Goal: Task Accomplishment & Management: Manage account settings

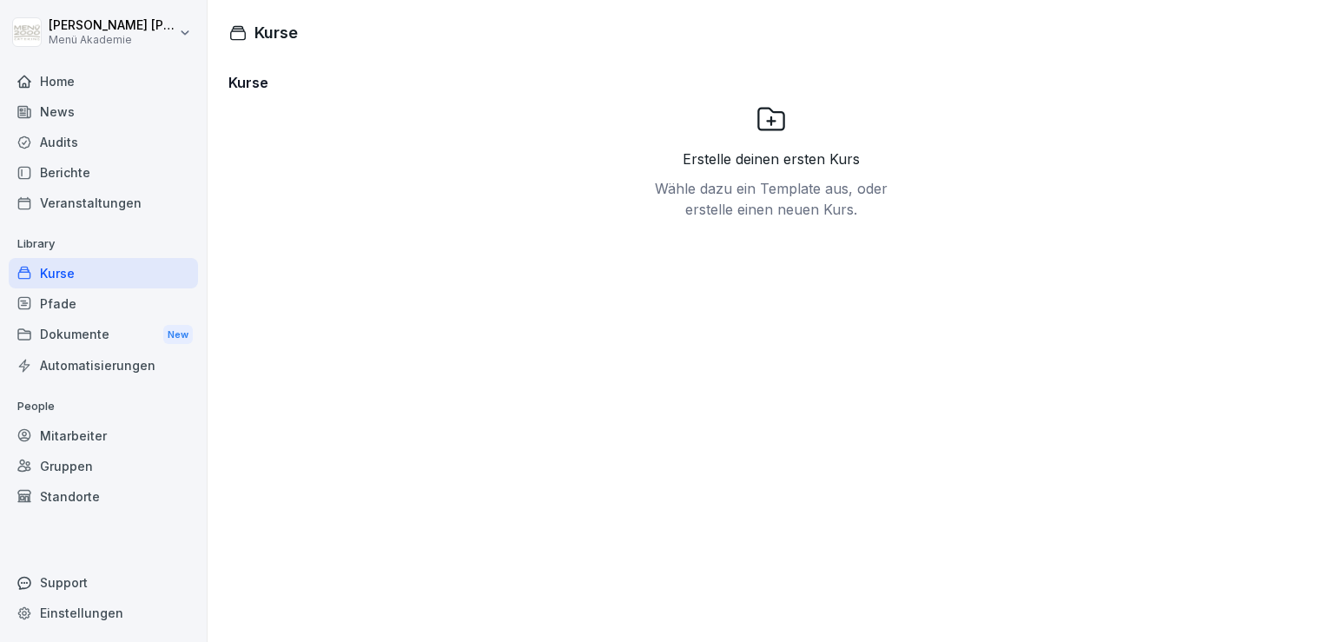
click at [64, 87] on div "Home" at bounding box center [103, 81] width 189 height 30
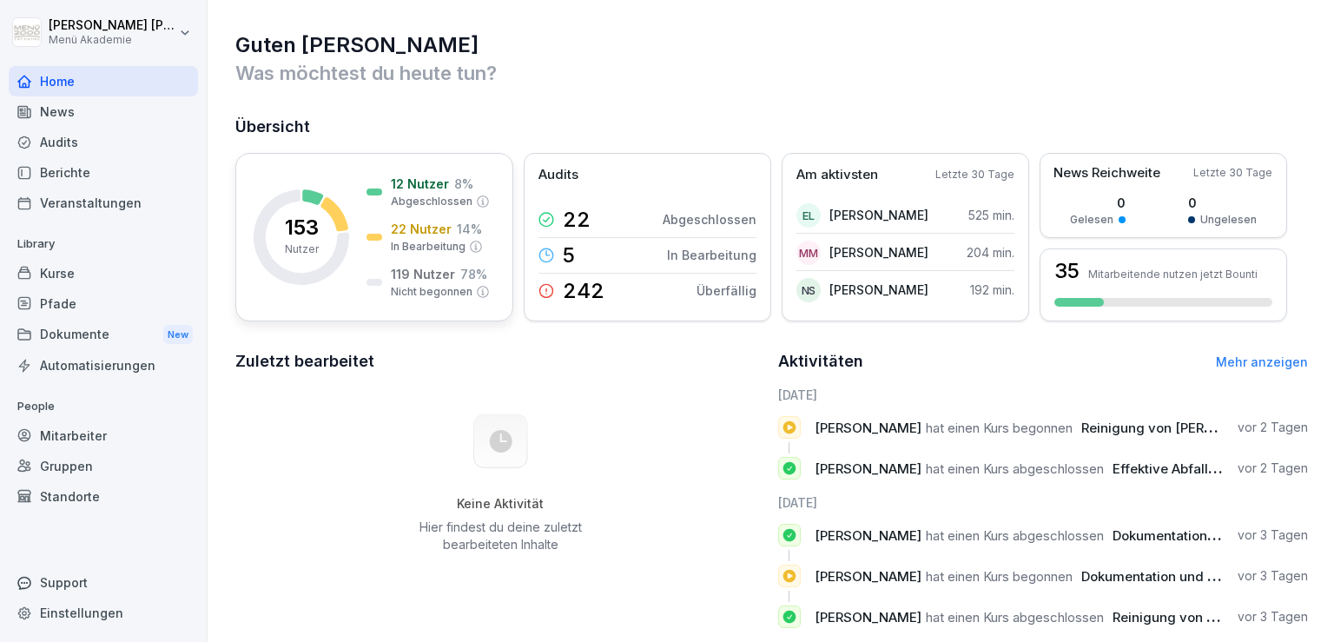
click at [416, 187] on p "12 Nutzer" at bounding box center [420, 184] width 58 height 18
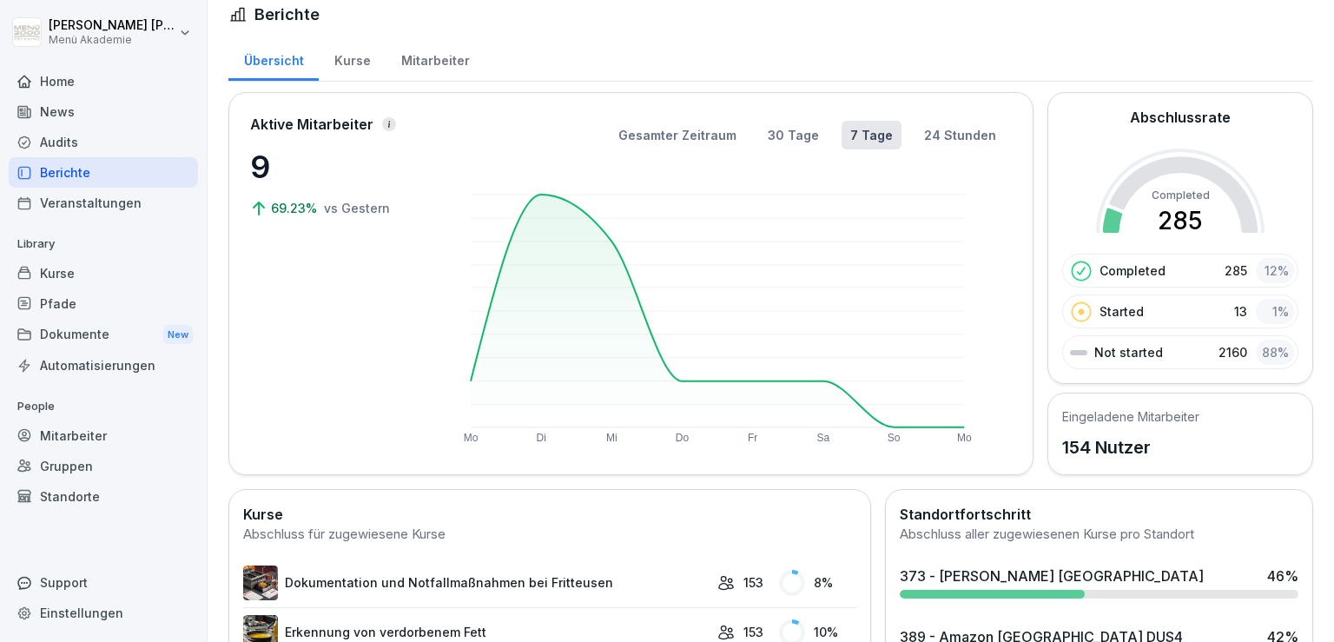
scroll to position [24, 0]
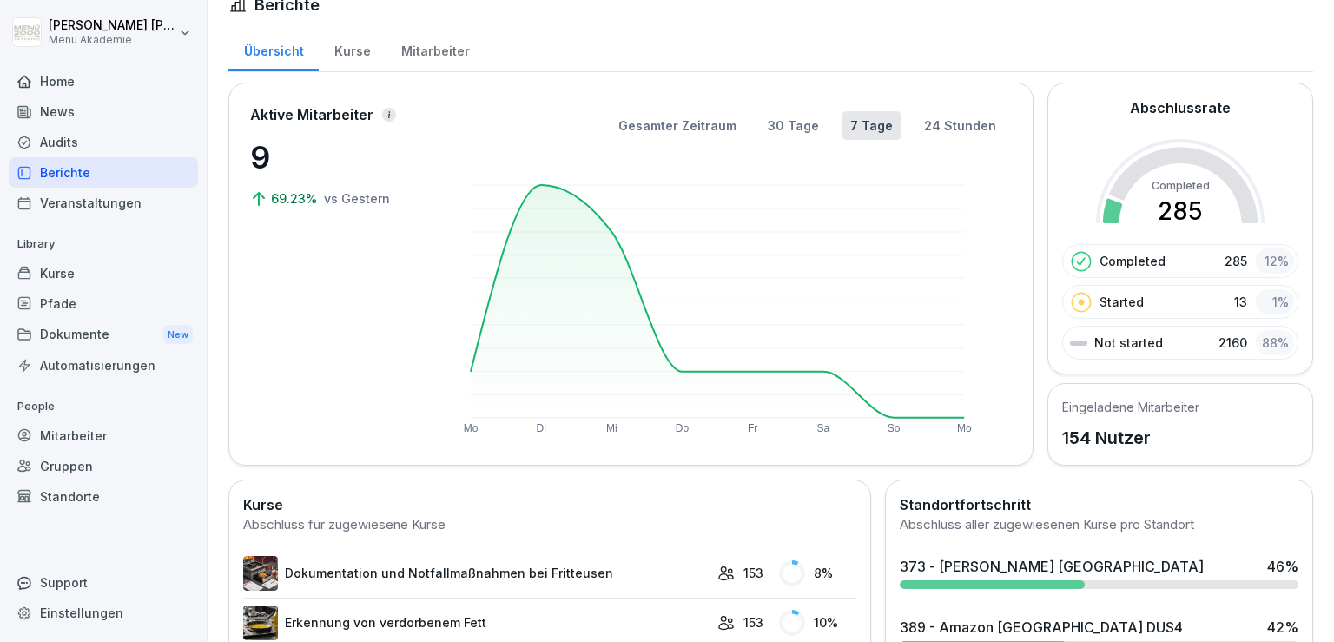
click at [366, 50] on div "Kurse" at bounding box center [352, 49] width 67 height 44
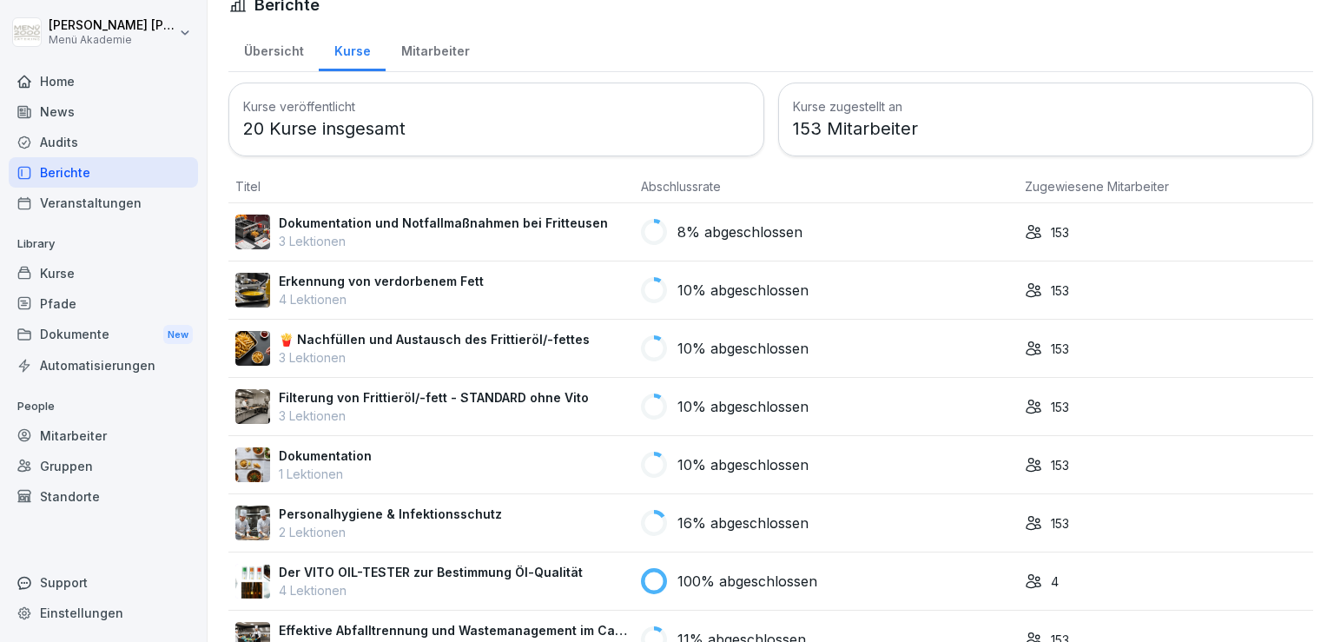
click at [427, 67] on div "Mitarbeiter" at bounding box center [435, 49] width 99 height 44
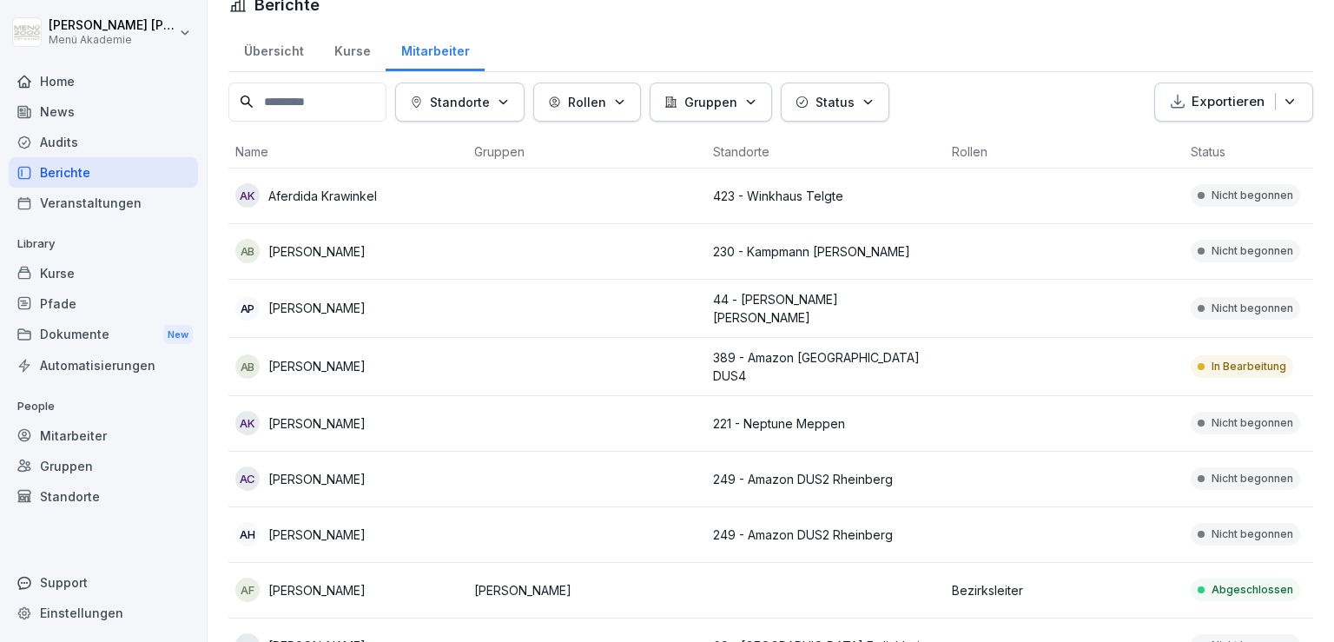
click at [855, 96] on p "Status" at bounding box center [834, 102] width 39 height 18
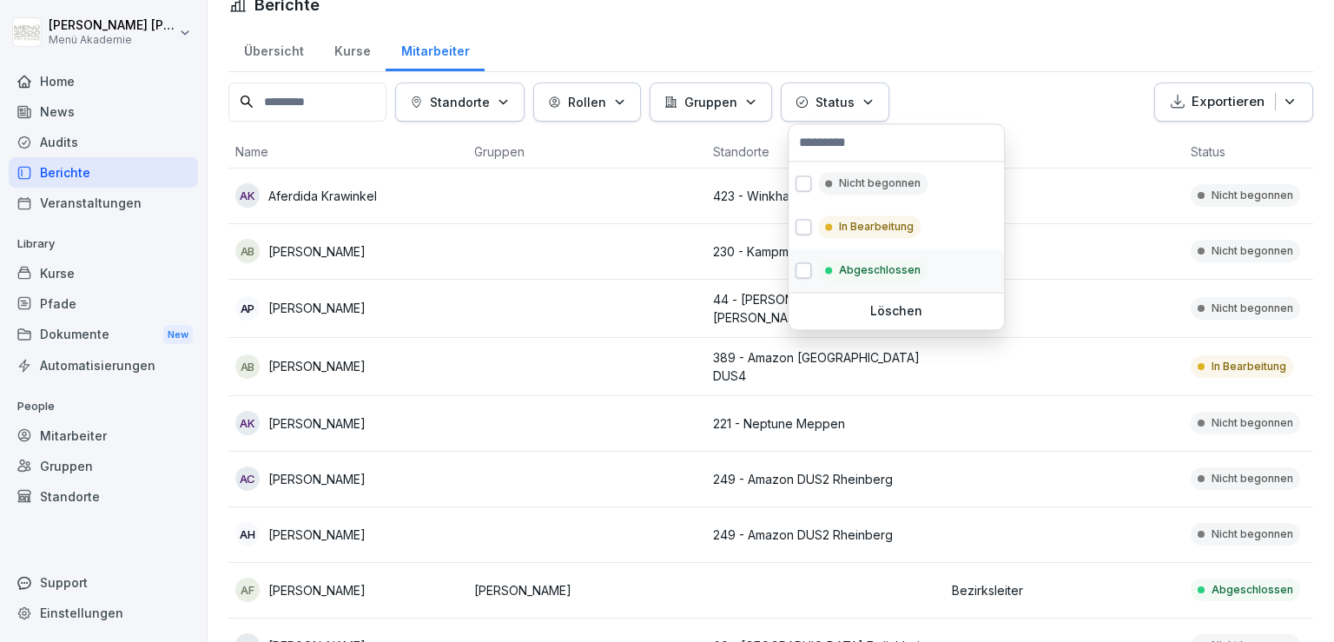
click at [844, 260] on div "Abgeschlossen" at bounding box center [872, 270] width 109 height 23
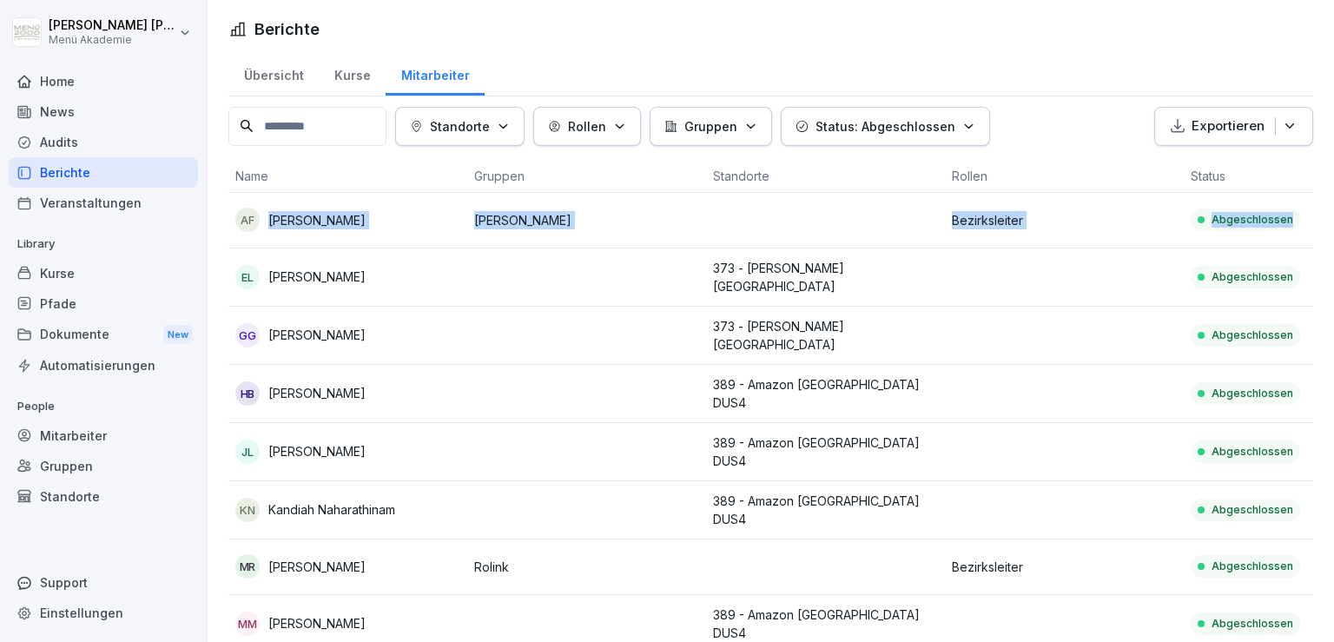
drag, startPoint x: 1329, startPoint y: 153, endPoint x: 1330, endPoint y: 221, distance: 68.6
click at [1330, 221] on html "[PERSON_NAME] Menü Akademie Home News Audits Berichte Veranstaltungen Library K…" at bounding box center [667, 321] width 1334 height 642
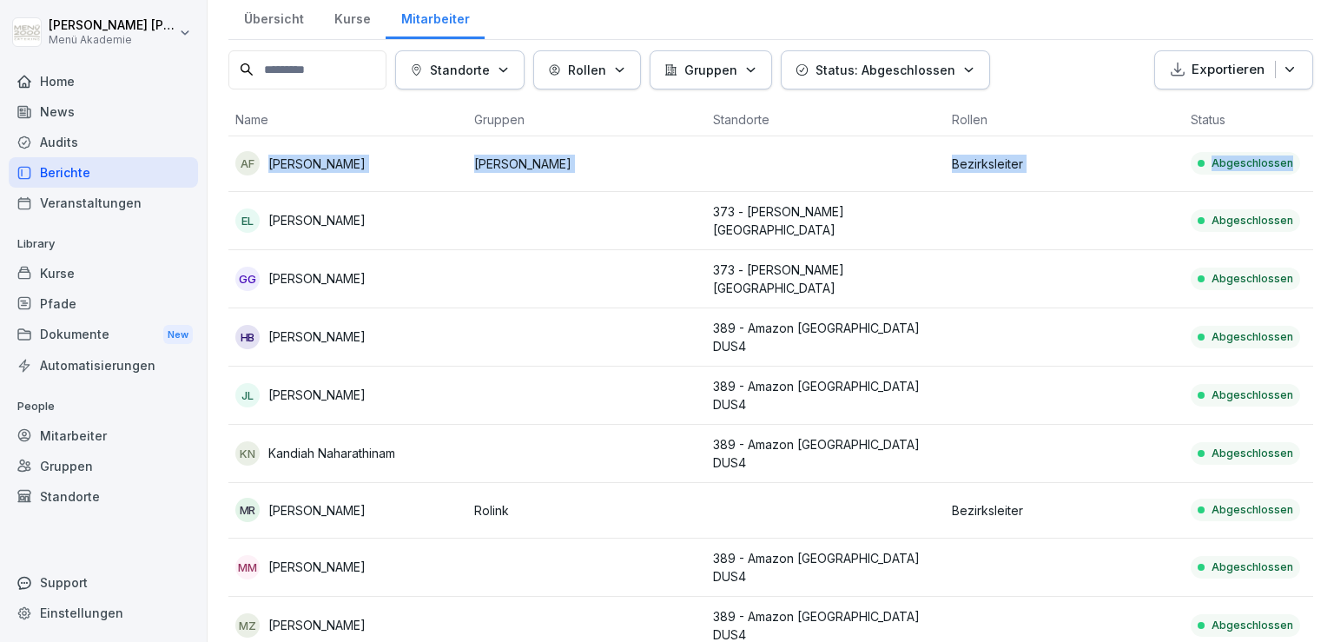
scroll to position [58, 0]
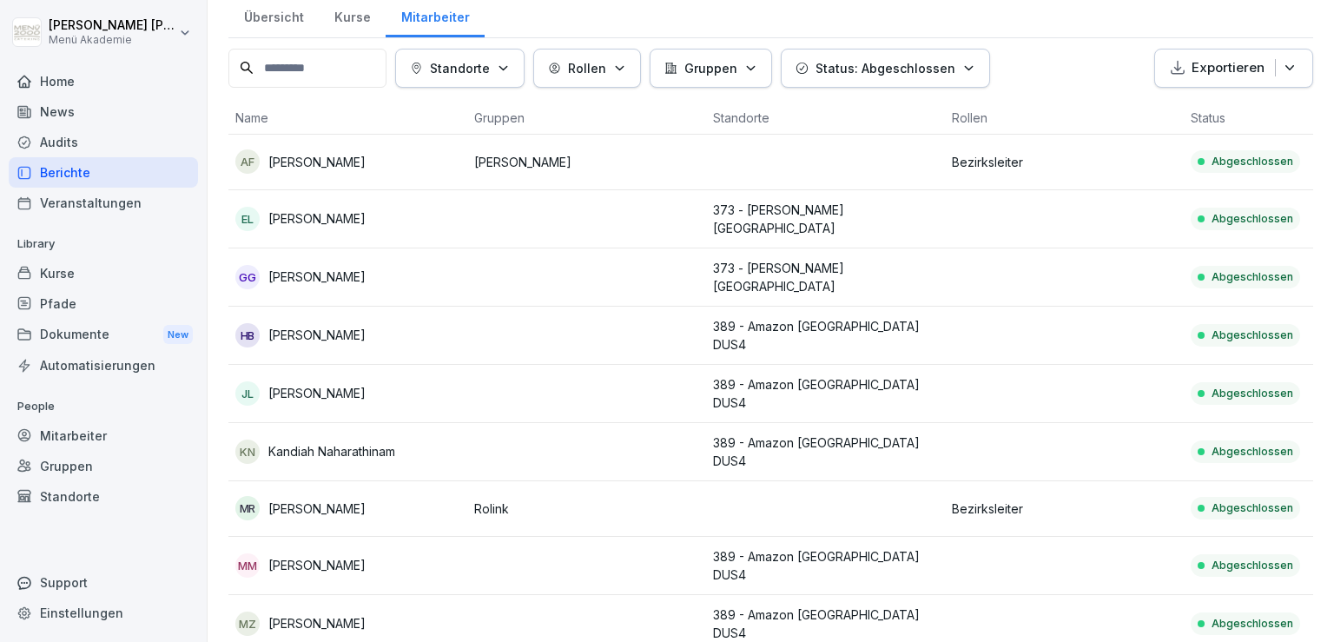
click at [1013, 345] on td at bounding box center [1064, 336] width 239 height 58
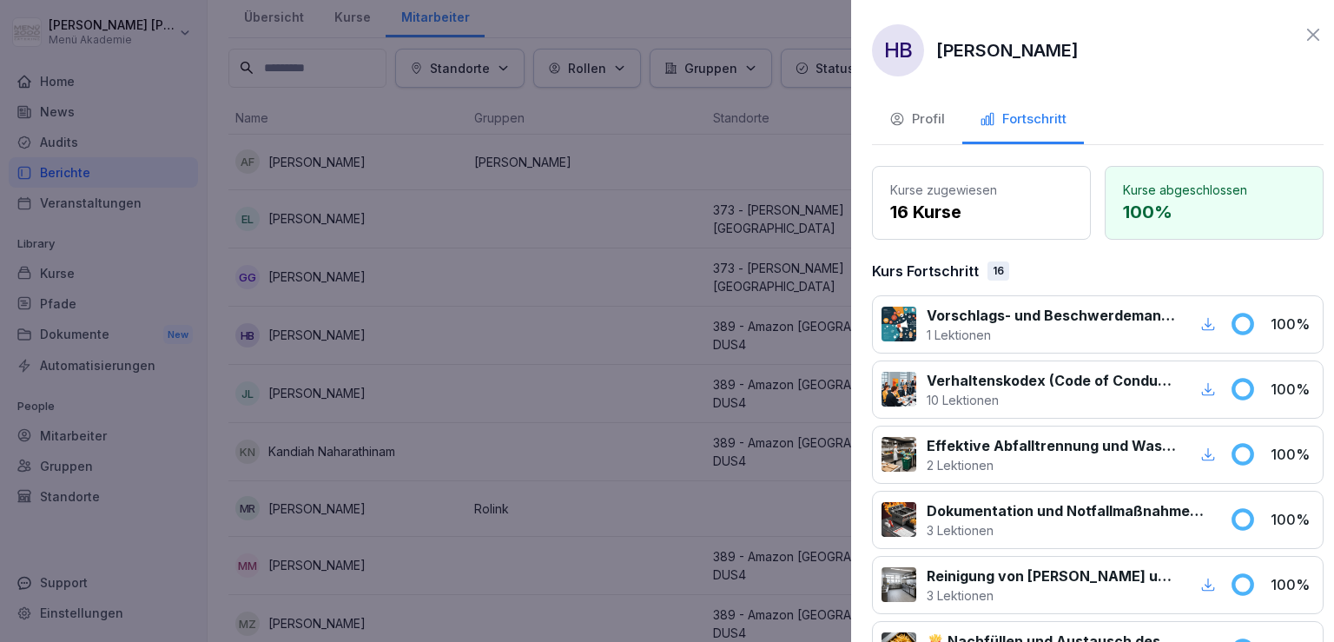
click at [644, 350] on div at bounding box center [667, 321] width 1334 height 642
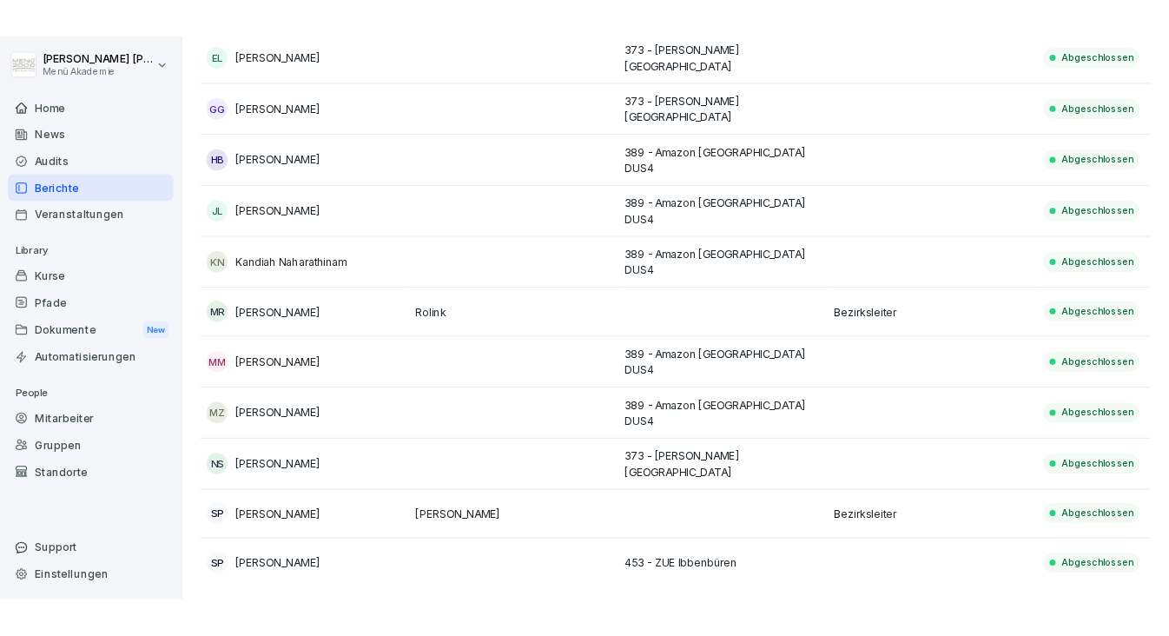
scroll to position [0, 0]
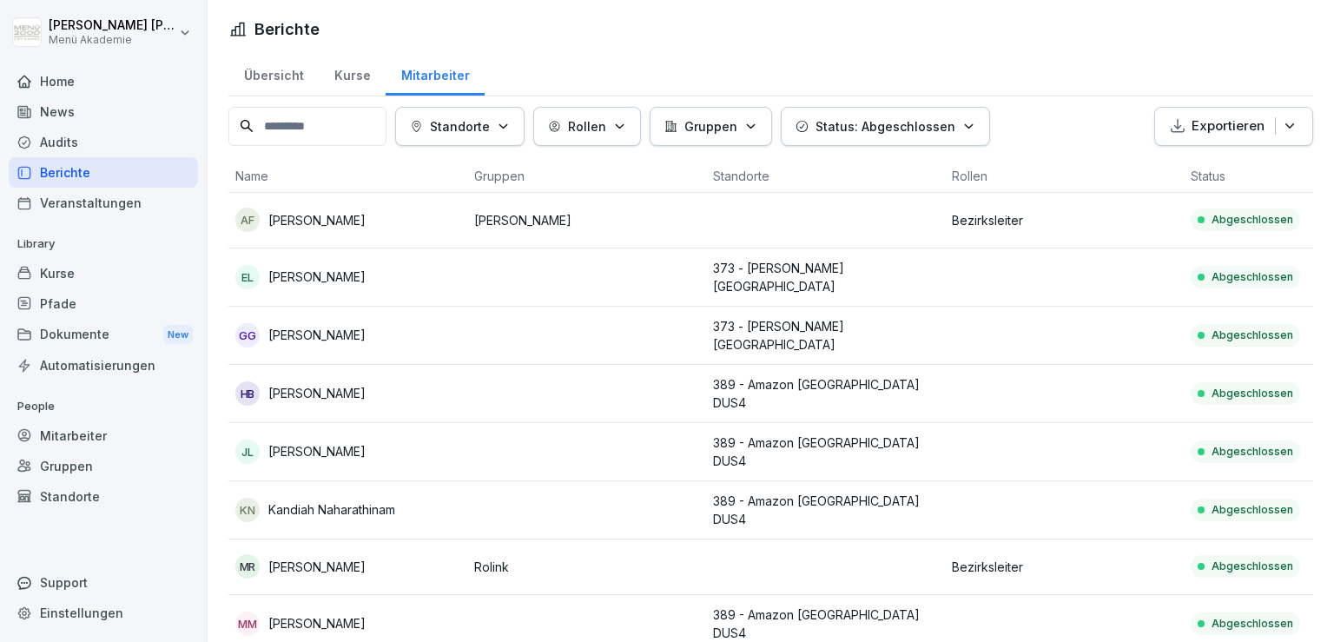
click at [835, 134] on p "Status: Abgeschlossen" at bounding box center [885, 126] width 140 height 18
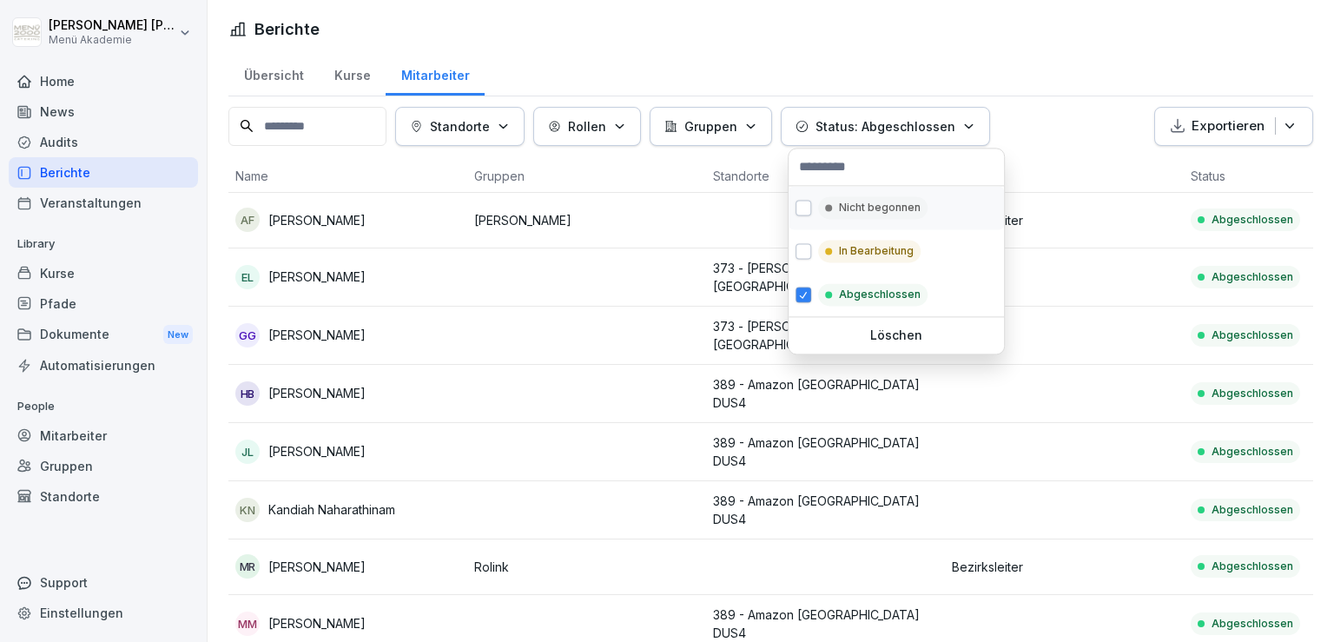
click at [804, 205] on button "button" at bounding box center [804, 208] width 16 height 16
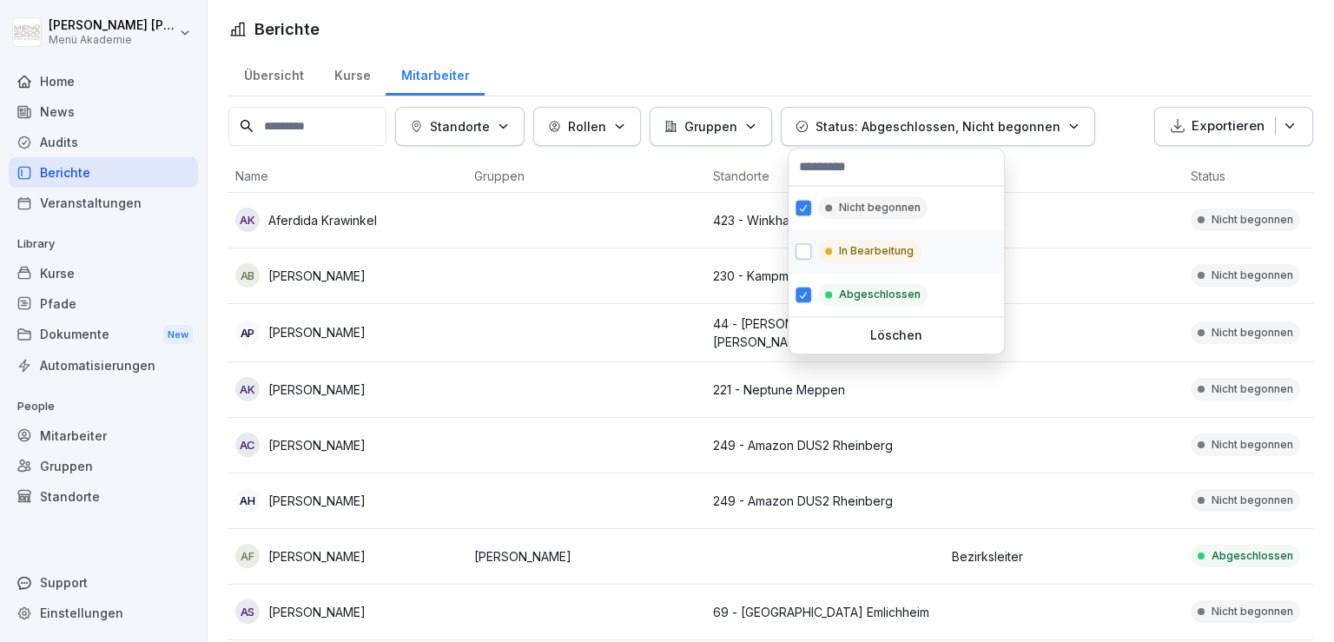
click at [802, 253] on button "button" at bounding box center [804, 251] width 16 height 16
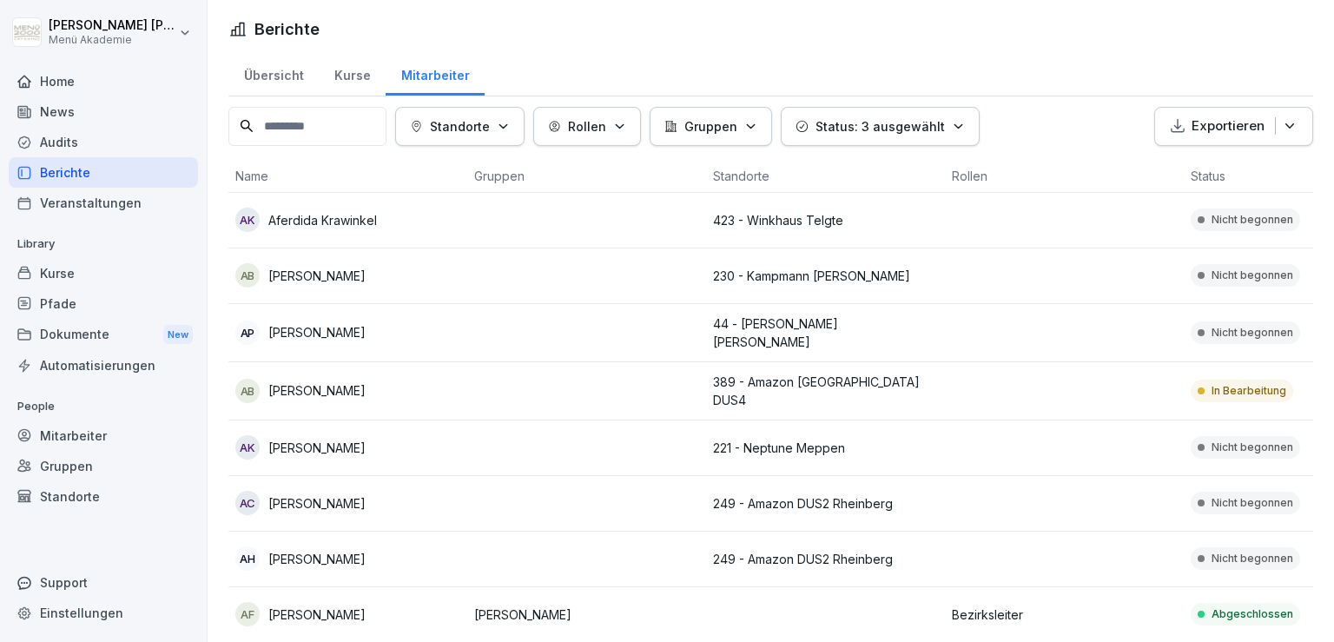
click at [1176, 172] on html "[PERSON_NAME] Menü Akademie Home News Audits Berichte Veranstaltungen Library K…" at bounding box center [667, 321] width 1334 height 642
click at [1285, 129] on button "Exportieren" at bounding box center [1233, 126] width 159 height 39
click at [78, 83] on div "[PERSON_NAME] Menü Akademie Home News Audits Berichte Veranstaltungen Library K…" at bounding box center [667, 321] width 1334 height 642
click at [78, 83] on div "Home" at bounding box center [103, 81] width 189 height 30
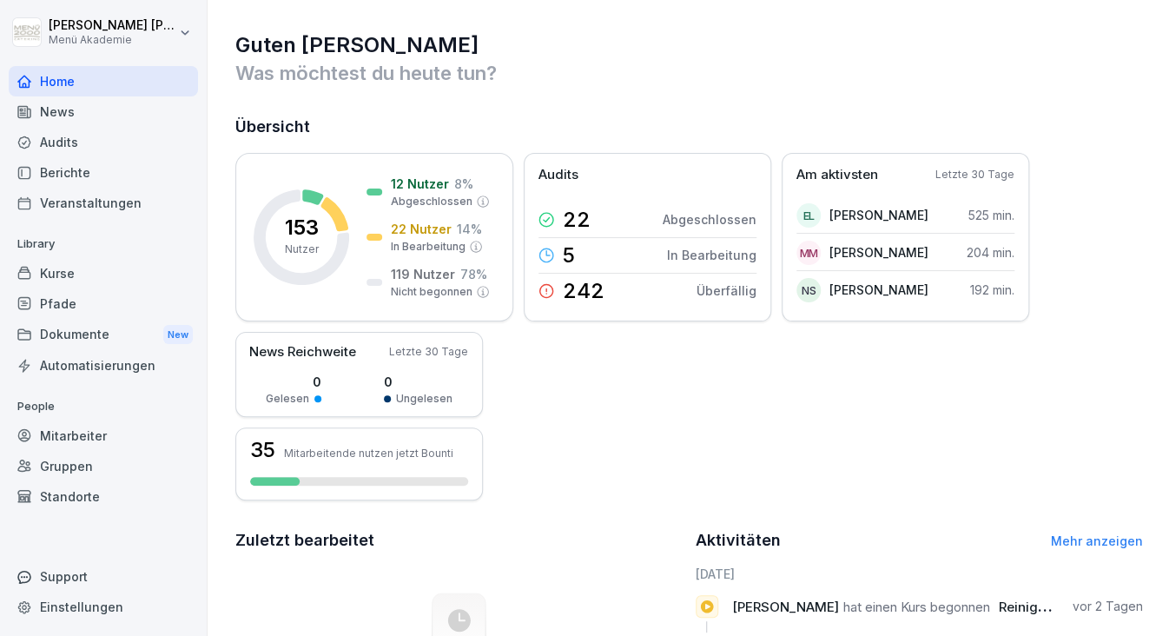
click at [1123, 305] on div "153 Nutzer 12 Nutzer 8 % Abgeschlossen 22 Nutzer 14 % In Bearbeitung 119 Nutzer…" at bounding box center [689, 326] width 908 height 347
